Goal: Information Seeking & Learning: Learn about a topic

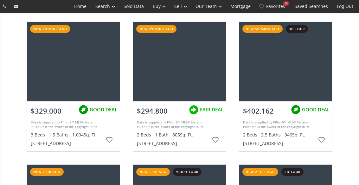
click at [294, 61] on div at bounding box center [285, 61] width 93 height 79
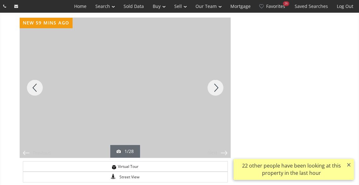
click at [217, 83] on div "Next" at bounding box center [215, 88] width 30 height 140
click at [218, 86] on div "Next" at bounding box center [215, 88] width 30 height 140
click at [219, 86] on div "Next" at bounding box center [215, 88] width 30 height 140
click at [219, 88] on div "Next" at bounding box center [215, 88] width 30 height 140
click at [219, 86] on div "Next" at bounding box center [215, 88] width 30 height 140
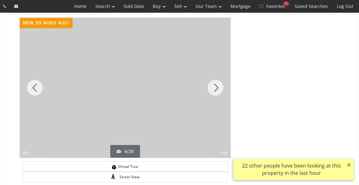
click at [218, 89] on div "Next" at bounding box center [215, 88] width 30 height 140
click at [219, 89] on div "Next" at bounding box center [215, 88] width 30 height 140
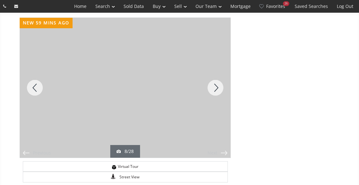
click at [222, 95] on div "Next" at bounding box center [215, 88] width 30 height 140
click at [218, 82] on div "Next" at bounding box center [215, 88] width 30 height 140
click at [219, 84] on div "Next" at bounding box center [215, 88] width 30 height 140
click at [220, 88] on div "Next" at bounding box center [215, 88] width 30 height 140
click at [220, 87] on div "Next" at bounding box center [215, 88] width 30 height 140
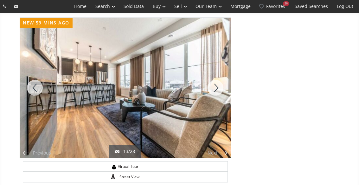
click at [217, 87] on div "Next" at bounding box center [215, 88] width 30 height 140
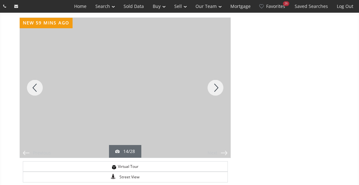
click at [219, 86] on div "Next" at bounding box center [215, 88] width 30 height 140
click at [218, 86] on div "Next" at bounding box center [215, 88] width 30 height 140
click at [218, 82] on div "Next" at bounding box center [215, 88] width 30 height 140
click at [215, 87] on div "Next" at bounding box center [215, 88] width 30 height 140
click at [219, 88] on div "Next" at bounding box center [215, 88] width 30 height 140
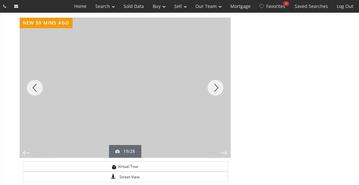
click at [219, 86] on div "Next" at bounding box center [215, 88] width 30 height 140
click at [220, 86] on div "Next" at bounding box center [215, 88] width 30 height 140
click at [218, 87] on div "Next" at bounding box center [215, 88] width 30 height 140
click at [219, 84] on div "Next" at bounding box center [215, 88] width 30 height 140
click at [217, 85] on div "Next" at bounding box center [215, 88] width 30 height 140
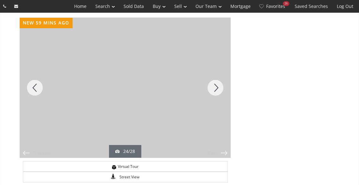
click at [219, 85] on div "Next" at bounding box center [215, 88] width 30 height 140
click at [217, 85] on div "Next" at bounding box center [215, 88] width 30 height 140
click at [219, 82] on div "Next" at bounding box center [215, 88] width 30 height 140
click at [218, 89] on div "Next" at bounding box center [215, 88] width 30 height 140
click at [217, 85] on div "Next" at bounding box center [215, 88] width 30 height 140
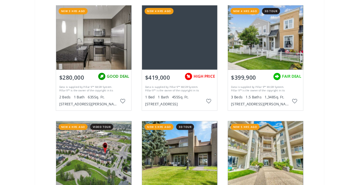
scroll to position [425, 0]
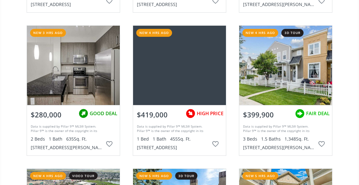
click at [302, 71] on div at bounding box center [285, 65] width 93 height 79
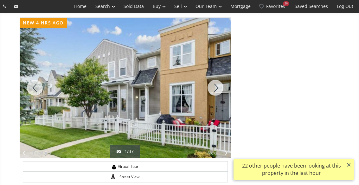
click at [156, 92] on div at bounding box center [125, 88] width 211 height 140
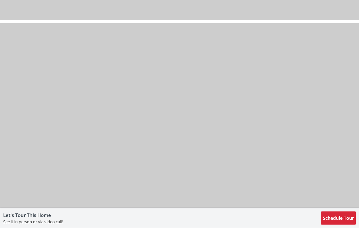
scroll to position [7111, 0]
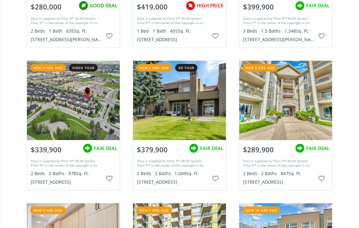
scroll to position [532, 0]
click at [186, 93] on div at bounding box center [179, 100] width 93 height 79
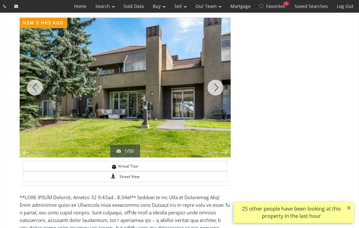
click at [149, 88] on div at bounding box center [125, 88] width 211 height 140
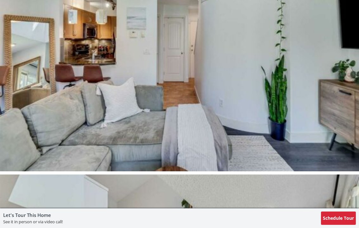
scroll to position [2880, 0]
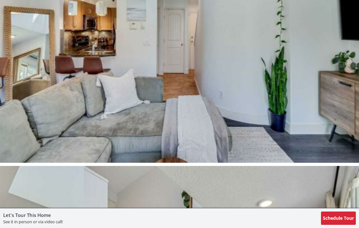
click at [329, 158] on img at bounding box center [179, 28] width 359 height 270
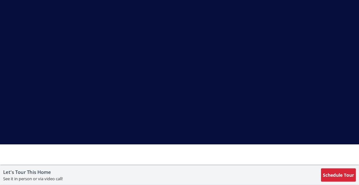
scroll to position [13902, 0]
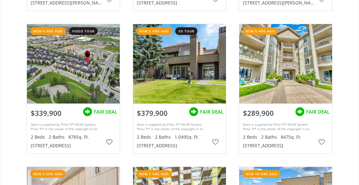
scroll to position [565, 0]
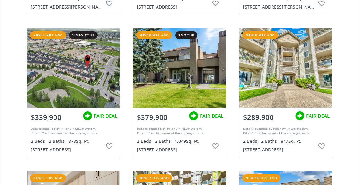
click at [187, 70] on div at bounding box center [179, 67] width 93 height 79
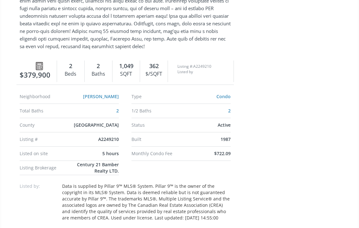
scroll to position [281, 0]
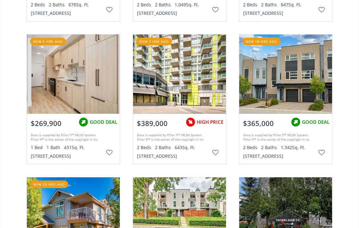
scroll to position [705, 0]
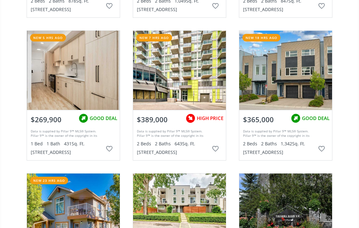
click at [297, 74] on div at bounding box center [285, 70] width 93 height 79
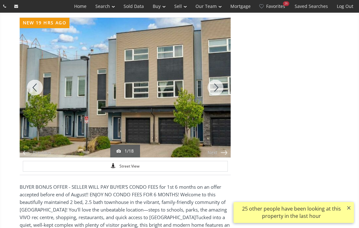
click at [170, 102] on div at bounding box center [125, 88] width 211 height 140
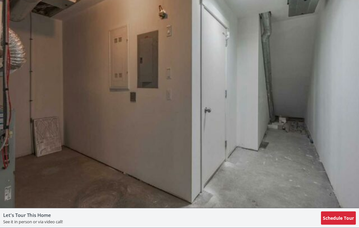
scroll to position [4731, 0]
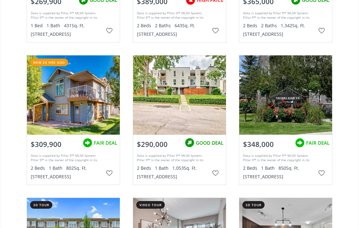
scroll to position [827, 0]
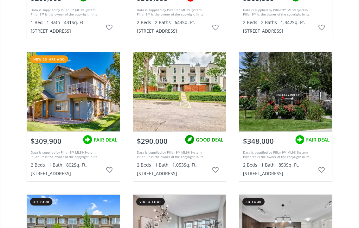
click at [79, 88] on div at bounding box center [73, 91] width 93 height 79
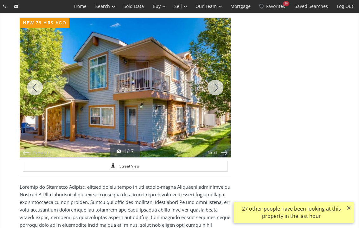
click at [220, 88] on div "Next" at bounding box center [215, 88] width 30 height 140
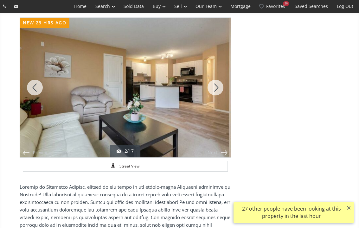
click at [217, 88] on div "Next" at bounding box center [215, 88] width 30 height 140
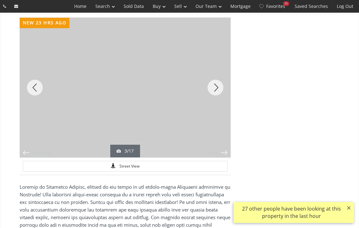
click at [217, 89] on div "Next" at bounding box center [215, 88] width 30 height 140
click at [26, 56] on div "Previous" at bounding box center [35, 88] width 30 height 140
click at [215, 82] on div "Next" at bounding box center [215, 88] width 30 height 140
click at [219, 89] on div "Next" at bounding box center [215, 88] width 30 height 140
click at [216, 84] on div "Next" at bounding box center [215, 88] width 30 height 140
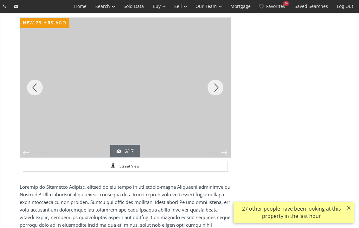
click at [220, 86] on div "Next" at bounding box center [215, 88] width 30 height 140
click at [220, 89] on div "Next" at bounding box center [215, 88] width 30 height 140
click at [216, 88] on div "Next" at bounding box center [215, 88] width 30 height 140
click at [218, 89] on div "Next" at bounding box center [215, 88] width 30 height 140
click at [219, 88] on div "Next" at bounding box center [215, 88] width 30 height 140
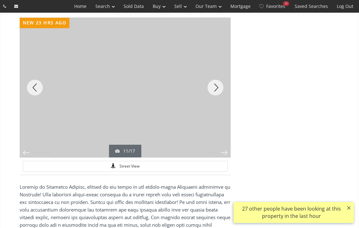
click at [220, 90] on div "Next" at bounding box center [215, 88] width 30 height 140
click at [217, 92] on div "Next" at bounding box center [215, 88] width 30 height 140
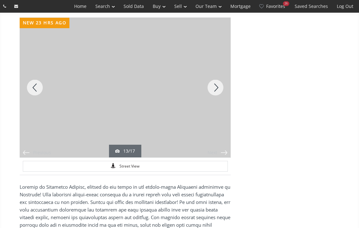
click at [216, 91] on div "Next" at bounding box center [215, 88] width 30 height 140
click at [217, 85] on div "Next" at bounding box center [215, 88] width 30 height 140
click at [219, 88] on div "Next" at bounding box center [215, 88] width 30 height 140
click at [222, 90] on div "Next" at bounding box center [215, 88] width 30 height 140
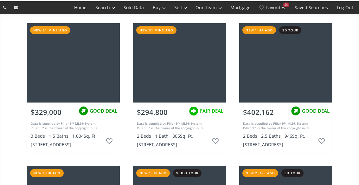
scroll to position [856, 0]
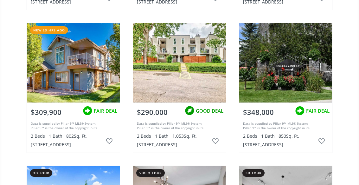
click at [193, 56] on div at bounding box center [179, 62] width 93 height 79
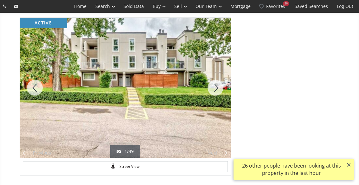
click at [216, 85] on div "Next" at bounding box center [215, 88] width 30 height 140
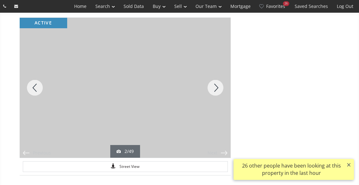
click at [218, 88] on div "Next" at bounding box center [215, 88] width 30 height 140
click at [215, 86] on div "Next" at bounding box center [215, 88] width 30 height 140
click at [219, 88] on div "Next" at bounding box center [215, 88] width 30 height 140
click at [217, 87] on div "Next" at bounding box center [215, 88] width 30 height 140
click at [217, 88] on div "Next" at bounding box center [215, 88] width 30 height 140
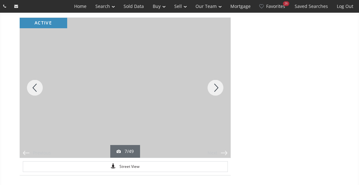
click at [219, 86] on div "Next" at bounding box center [215, 88] width 30 height 140
click at [218, 87] on div "Next" at bounding box center [215, 88] width 30 height 140
click at [219, 88] on div "Next" at bounding box center [215, 88] width 30 height 140
click at [217, 88] on div "Next" at bounding box center [215, 88] width 30 height 140
click at [219, 87] on div "Next" at bounding box center [215, 88] width 30 height 140
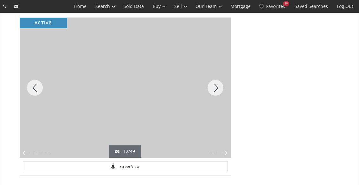
click at [217, 87] on div "Next" at bounding box center [215, 88] width 30 height 140
click at [214, 86] on div "Next" at bounding box center [215, 88] width 30 height 140
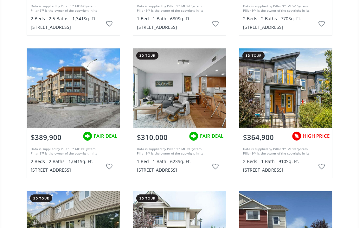
scroll to position [1116, 0]
click at [327, 134] on span "HIGH PRICE" at bounding box center [316, 136] width 27 height 7
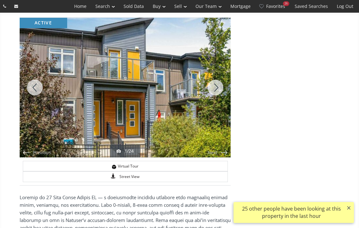
click at [218, 86] on div "Next" at bounding box center [215, 88] width 30 height 140
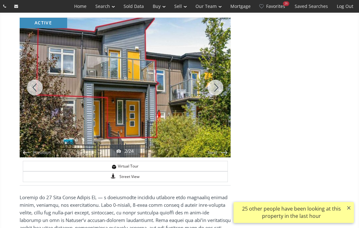
click at [217, 88] on div "Next" at bounding box center [215, 88] width 30 height 140
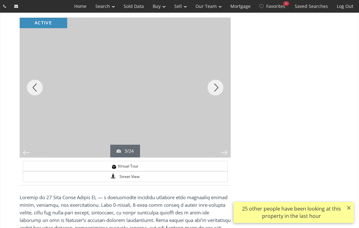
click at [38, 83] on div "Previous" at bounding box center [35, 88] width 30 height 140
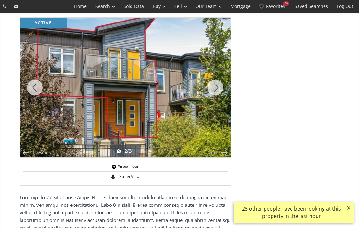
click at [218, 86] on div "Next" at bounding box center [215, 88] width 30 height 140
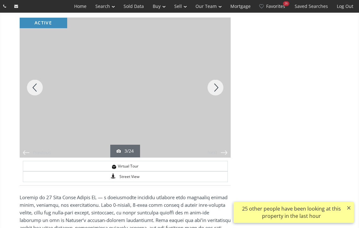
click at [223, 87] on div "Next" at bounding box center [215, 88] width 30 height 140
click at [220, 88] on div "Next" at bounding box center [215, 88] width 30 height 140
click at [219, 85] on div "Next" at bounding box center [215, 88] width 30 height 140
click at [219, 88] on div "Next" at bounding box center [215, 88] width 30 height 140
click at [218, 89] on div "Next" at bounding box center [215, 88] width 30 height 140
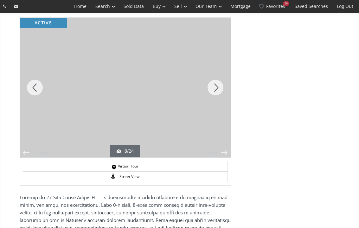
click at [219, 86] on div "Next" at bounding box center [215, 88] width 30 height 140
click at [218, 84] on div "Next" at bounding box center [215, 88] width 30 height 140
click at [218, 86] on div "Next" at bounding box center [215, 88] width 30 height 140
click at [219, 87] on div "Next" at bounding box center [215, 88] width 30 height 140
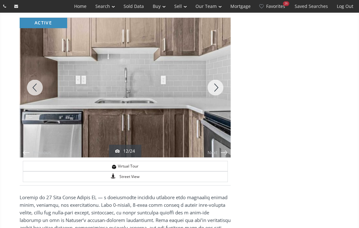
click at [219, 86] on div "Next" at bounding box center [215, 88] width 30 height 140
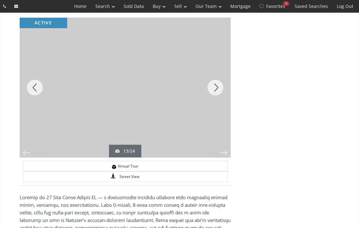
click at [219, 85] on div "Next" at bounding box center [215, 88] width 30 height 140
click at [221, 87] on div "Next" at bounding box center [215, 88] width 30 height 140
click at [220, 89] on div "Next" at bounding box center [215, 88] width 30 height 140
click at [221, 88] on div "Next" at bounding box center [215, 88] width 30 height 140
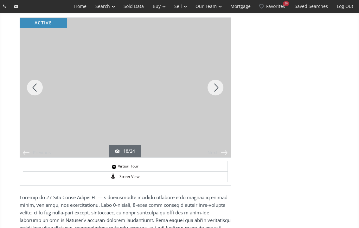
click at [221, 88] on div "Next" at bounding box center [215, 88] width 30 height 140
click at [218, 88] on div "Next" at bounding box center [215, 88] width 30 height 140
click at [220, 87] on div "Next" at bounding box center [215, 88] width 30 height 140
click at [220, 90] on div "Next" at bounding box center [215, 88] width 30 height 140
click at [227, 106] on div "Next" at bounding box center [215, 88] width 30 height 140
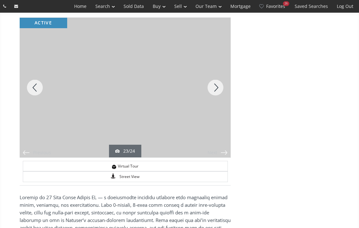
click at [219, 85] on div "Next" at bounding box center [215, 88] width 30 height 140
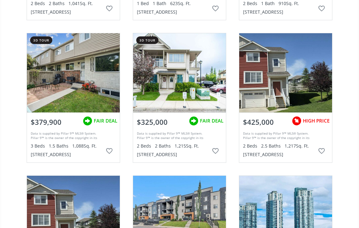
scroll to position [1274, 0]
click at [194, 70] on div at bounding box center [179, 72] width 93 height 79
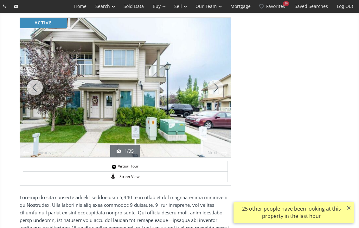
click at [219, 89] on div "Next" at bounding box center [215, 88] width 30 height 140
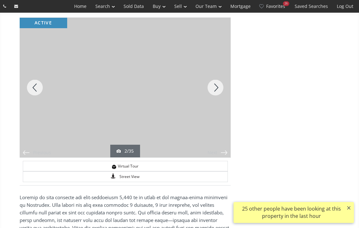
click at [219, 85] on div "Next" at bounding box center [215, 88] width 30 height 140
click at [220, 84] on div "Next" at bounding box center [215, 88] width 30 height 140
click at [219, 81] on div "Next" at bounding box center [215, 88] width 30 height 140
click at [220, 87] on div "Next" at bounding box center [215, 88] width 30 height 140
click at [219, 87] on div "Next" at bounding box center [215, 88] width 30 height 140
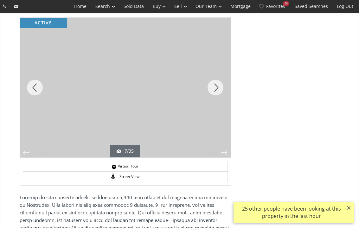
click at [217, 90] on div "Next" at bounding box center [215, 88] width 30 height 140
click at [219, 88] on div "Next" at bounding box center [215, 88] width 30 height 140
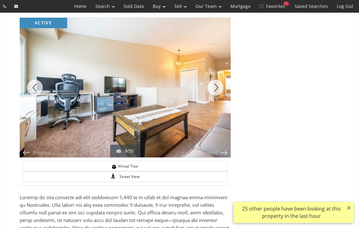
click at [216, 87] on div "Next" at bounding box center [215, 88] width 30 height 140
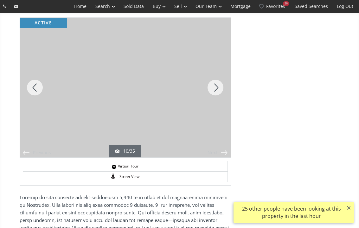
click at [218, 88] on div "Next" at bounding box center [215, 88] width 30 height 140
click at [218, 85] on div "Next" at bounding box center [215, 88] width 30 height 140
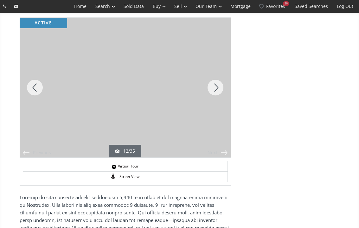
click at [217, 88] on div "Next" at bounding box center [215, 88] width 30 height 140
click at [219, 88] on div "Next" at bounding box center [215, 88] width 30 height 140
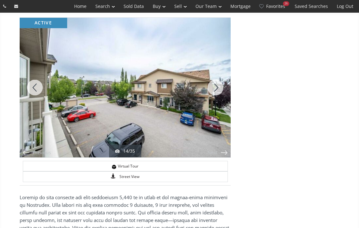
click at [219, 88] on div "Next" at bounding box center [215, 88] width 30 height 140
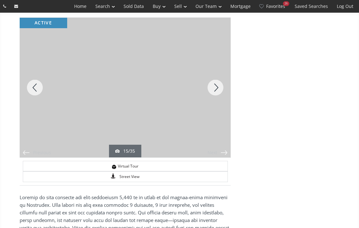
click at [219, 87] on div "Next" at bounding box center [215, 88] width 30 height 140
click at [231, 100] on div "Next" at bounding box center [215, 88] width 30 height 140
click at [220, 82] on div "Next" at bounding box center [215, 88] width 30 height 140
click at [218, 87] on div "Next" at bounding box center [215, 88] width 30 height 140
click at [220, 87] on div "Next" at bounding box center [215, 88] width 30 height 140
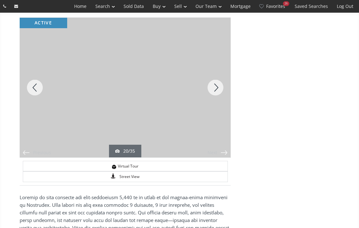
click at [221, 88] on div "Next" at bounding box center [215, 88] width 30 height 140
click at [219, 86] on div "Next" at bounding box center [215, 88] width 30 height 140
click at [218, 87] on div "Next" at bounding box center [215, 88] width 30 height 140
click at [216, 86] on div "Next" at bounding box center [215, 88] width 30 height 140
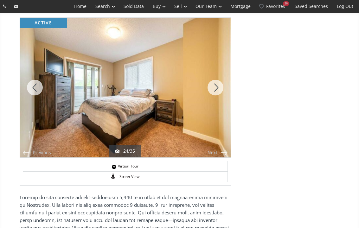
click at [219, 86] on div "Next" at bounding box center [215, 88] width 30 height 140
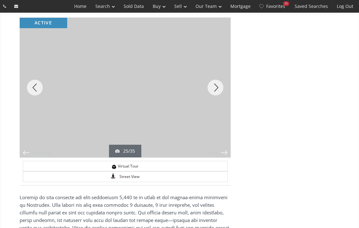
click at [220, 87] on div "Next" at bounding box center [215, 88] width 30 height 140
click at [220, 85] on div "Next" at bounding box center [215, 88] width 30 height 140
click at [219, 88] on div "Next" at bounding box center [215, 88] width 30 height 140
click at [222, 88] on div "Next" at bounding box center [215, 88] width 30 height 140
click at [219, 86] on div "Next" at bounding box center [215, 88] width 30 height 140
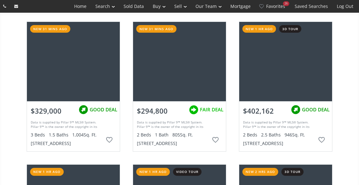
scroll to position [1296, 0]
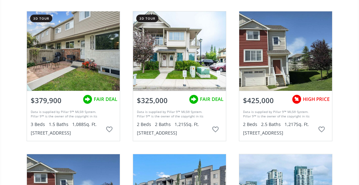
click at [300, 57] on div at bounding box center [285, 50] width 93 height 79
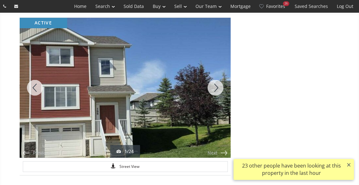
click at [221, 87] on div "Next" at bounding box center [215, 88] width 30 height 140
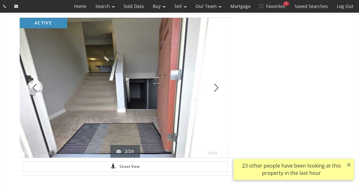
click at [221, 86] on div "Next" at bounding box center [215, 88] width 30 height 140
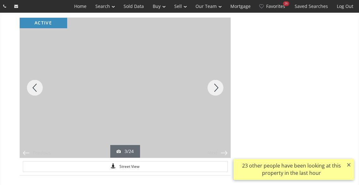
click at [220, 84] on div "Next" at bounding box center [215, 88] width 30 height 140
click at [210, 89] on div "Next" at bounding box center [215, 88] width 30 height 140
click at [222, 88] on div "Next" at bounding box center [215, 88] width 30 height 140
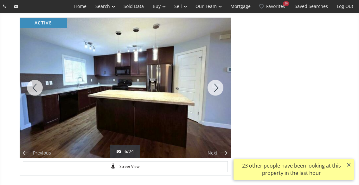
click at [220, 86] on div "Next" at bounding box center [215, 88] width 30 height 140
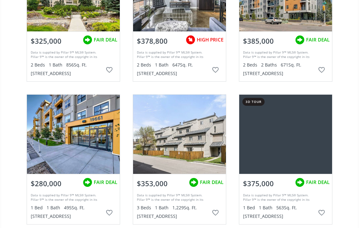
scroll to position [1784, 0]
click at [178, 128] on div at bounding box center [179, 134] width 93 height 79
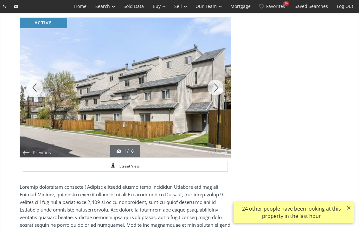
click at [215, 86] on div "Next" at bounding box center [215, 88] width 30 height 140
click at [219, 88] on div "Next" at bounding box center [215, 88] width 30 height 140
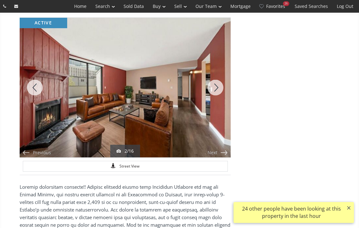
click at [220, 87] on div "Next" at bounding box center [215, 88] width 30 height 140
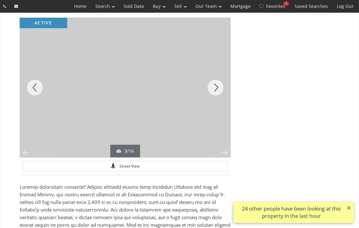
click at [218, 88] on div "Next" at bounding box center [215, 88] width 30 height 140
click at [220, 88] on div "Next" at bounding box center [215, 88] width 30 height 140
click at [219, 88] on div "Next" at bounding box center [215, 88] width 30 height 140
click at [219, 87] on div "Next" at bounding box center [215, 88] width 30 height 140
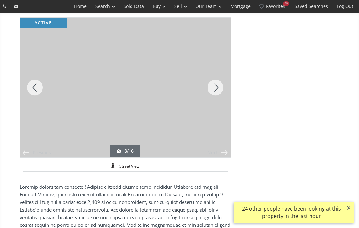
click at [217, 89] on div "Next" at bounding box center [215, 88] width 30 height 140
click at [219, 89] on div "Next" at bounding box center [215, 88] width 30 height 140
click at [219, 92] on div "Next" at bounding box center [215, 88] width 30 height 140
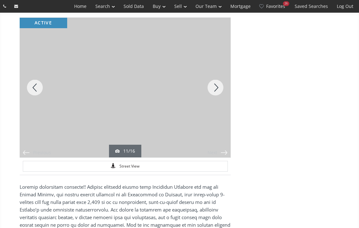
click at [218, 86] on div "Next" at bounding box center [215, 88] width 30 height 140
click at [217, 90] on div "Next" at bounding box center [215, 88] width 30 height 140
click at [219, 86] on div "Next" at bounding box center [215, 88] width 30 height 140
click at [219, 89] on div "Next" at bounding box center [215, 88] width 30 height 140
click at [218, 87] on div "Next" at bounding box center [215, 88] width 30 height 140
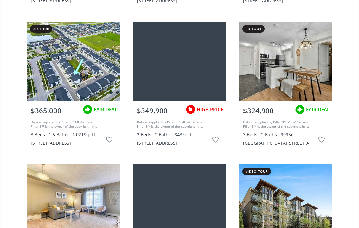
scroll to position [2000, 0]
click at [184, 61] on div at bounding box center [179, 61] width 93 height 79
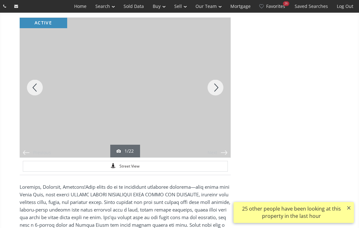
click at [218, 86] on div "Next" at bounding box center [215, 88] width 30 height 140
click at [219, 86] on div "Next" at bounding box center [215, 88] width 30 height 140
click at [223, 88] on div "Next" at bounding box center [215, 88] width 30 height 140
click at [222, 87] on div "Next" at bounding box center [215, 88] width 30 height 140
click at [220, 87] on div "Next" at bounding box center [215, 88] width 30 height 140
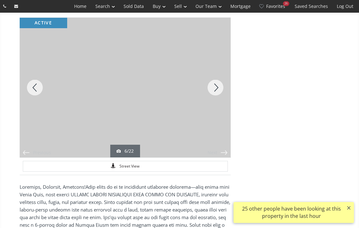
click at [219, 88] on div "Next" at bounding box center [215, 88] width 30 height 140
click at [220, 87] on div "Next" at bounding box center [215, 88] width 30 height 140
click at [218, 85] on div "Next" at bounding box center [215, 88] width 30 height 140
click at [218, 88] on div "Next" at bounding box center [215, 88] width 30 height 140
click at [219, 86] on div "Next" at bounding box center [215, 88] width 30 height 140
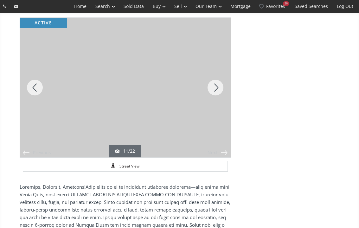
click at [221, 85] on div "Next" at bounding box center [215, 88] width 30 height 140
click at [217, 90] on div "Next" at bounding box center [215, 88] width 30 height 140
click at [219, 90] on div "Next" at bounding box center [215, 88] width 30 height 140
click at [217, 87] on div "Next" at bounding box center [215, 88] width 30 height 140
click at [37, 84] on div "Previous" at bounding box center [35, 88] width 30 height 140
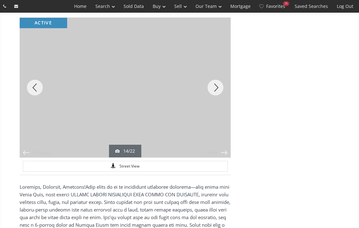
click at [219, 88] on div "Next" at bounding box center [215, 88] width 30 height 140
click at [220, 85] on div "Next" at bounding box center [215, 88] width 30 height 140
click at [219, 89] on div "Next" at bounding box center [215, 88] width 30 height 140
click at [225, 96] on div "Next" at bounding box center [215, 88] width 30 height 140
click at [221, 86] on div "Next" at bounding box center [215, 88] width 30 height 140
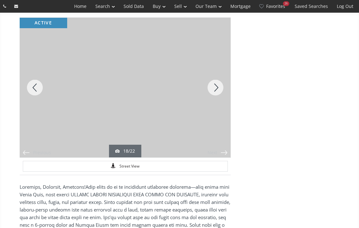
click at [219, 83] on div "Next" at bounding box center [215, 88] width 30 height 140
click at [218, 87] on div "Next" at bounding box center [215, 88] width 30 height 140
click at [220, 86] on div "Next" at bounding box center [215, 88] width 30 height 140
click at [217, 88] on div "Next" at bounding box center [215, 88] width 30 height 140
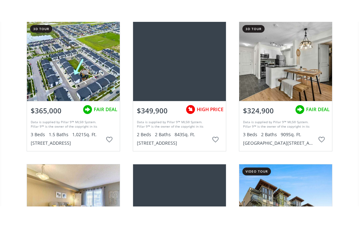
scroll to position [2030, 0]
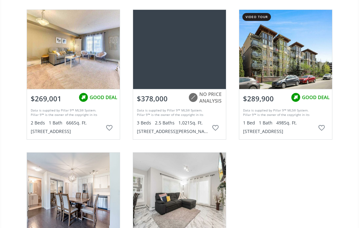
scroll to position [2155, 0]
click at [182, 49] on div at bounding box center [179, 49] width 93 height 79
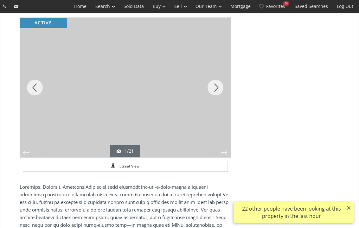
click at [219, 85] on div "Next" at bounding box center [215, 88] width 30 height 140
click at [219, 87] on div "Next" at bounding box center [215, 88] width 30 height 140
click at [218, 87] on div "Next" at bounding box center [215, 88] width 30 height 140
click at [219, 86] on div "Next" at bounding box center [215, 88] width 30 height 140
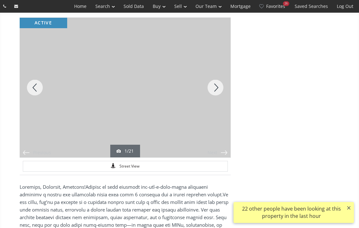
click at [217, 89] on div "Next" at bounding box center [215, 88] width 30 height 140
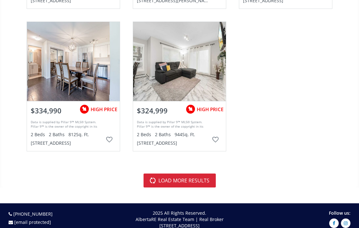
scroll to position [2286, 0]
